Goal: Information Seeking & Learning: Learn about a topic

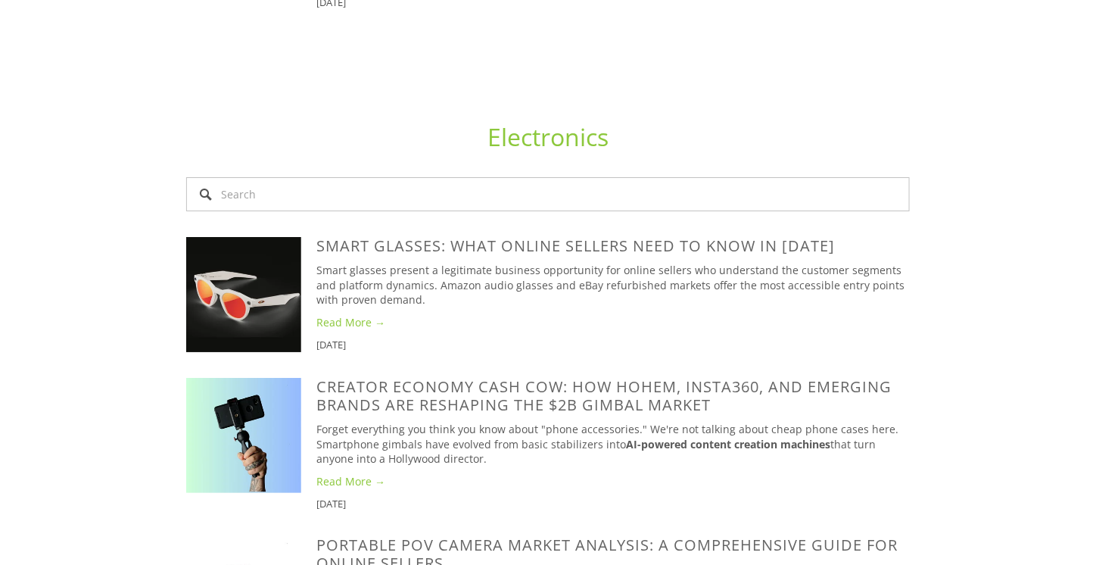
scroll to position [1741, 0]
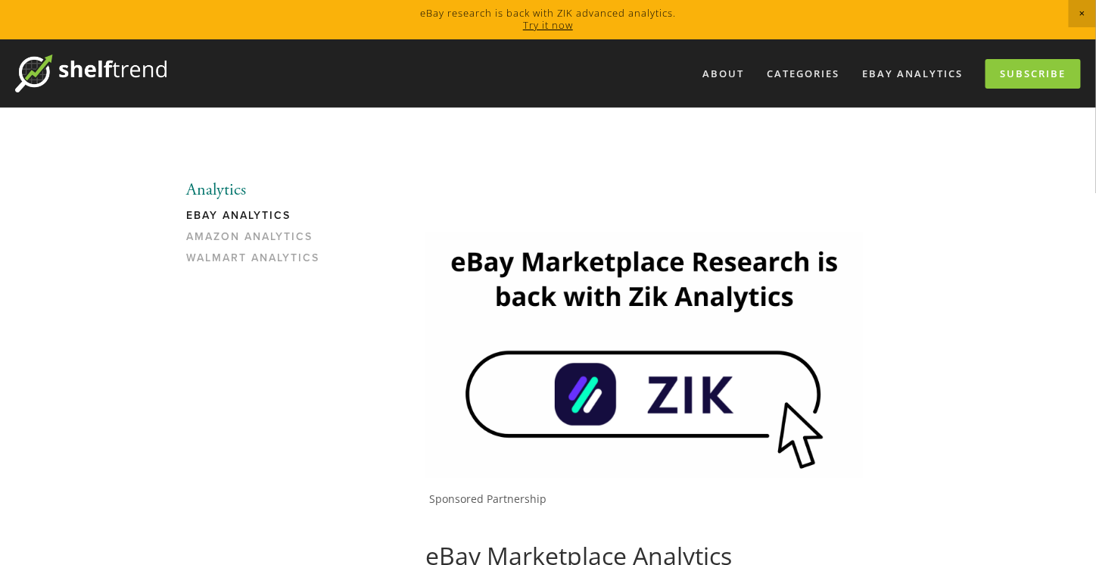
click at [275, 216] on link "eBay Analytics" at bounding box center [258, 219] width 145 height 21
